Goal: Task Accomplishment & Management: Complete application form

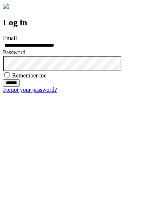
type input "**********"
click at [20, 87] on input "******" at bounding box center [11, 82] width 17 height 7
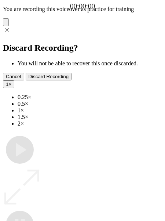
type input "**********"
